Goal: Find specific page/section: Find specific page/section

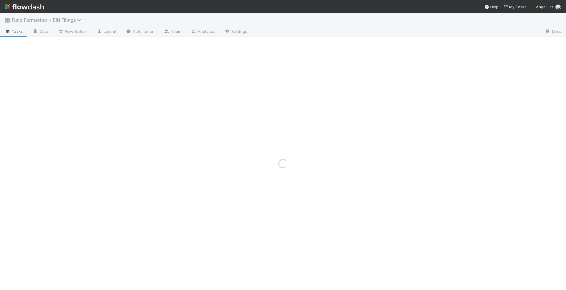
click at [64, 18] on span "Fund Formation > EIN Filings" at bounding box center [48, 20] width 72 height 6
click at [143, 9] on div "Search workflows" at bounding box center [283, 145] width 566 height 290
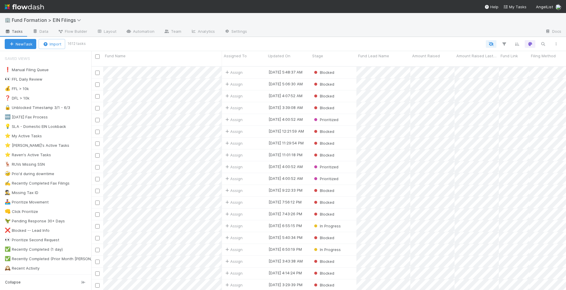
scroll to position [228, 475]
click at [543, 46] on button "button" at bounding box center [543, 44] width 11 height 8
click at [163, 39] on div at bounding box center [283, 145] width 566 height 290
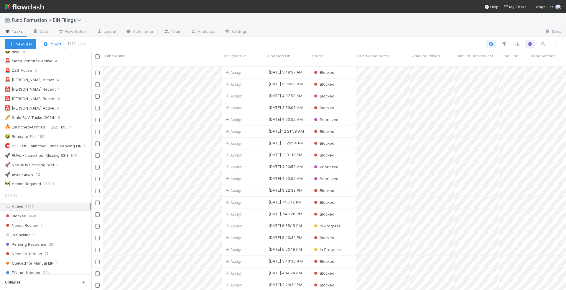
scroll to position [227, 0]
